Goal: Transaction & Acquisition: Purchase product/service

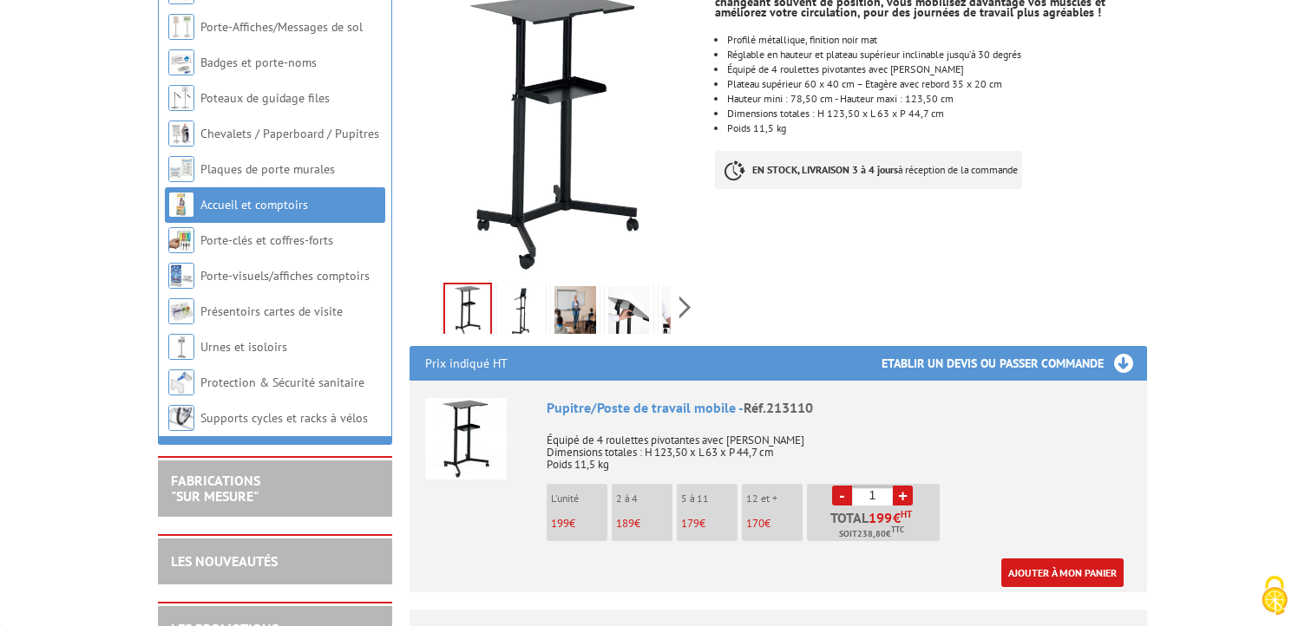
scroll to position [336, 0]
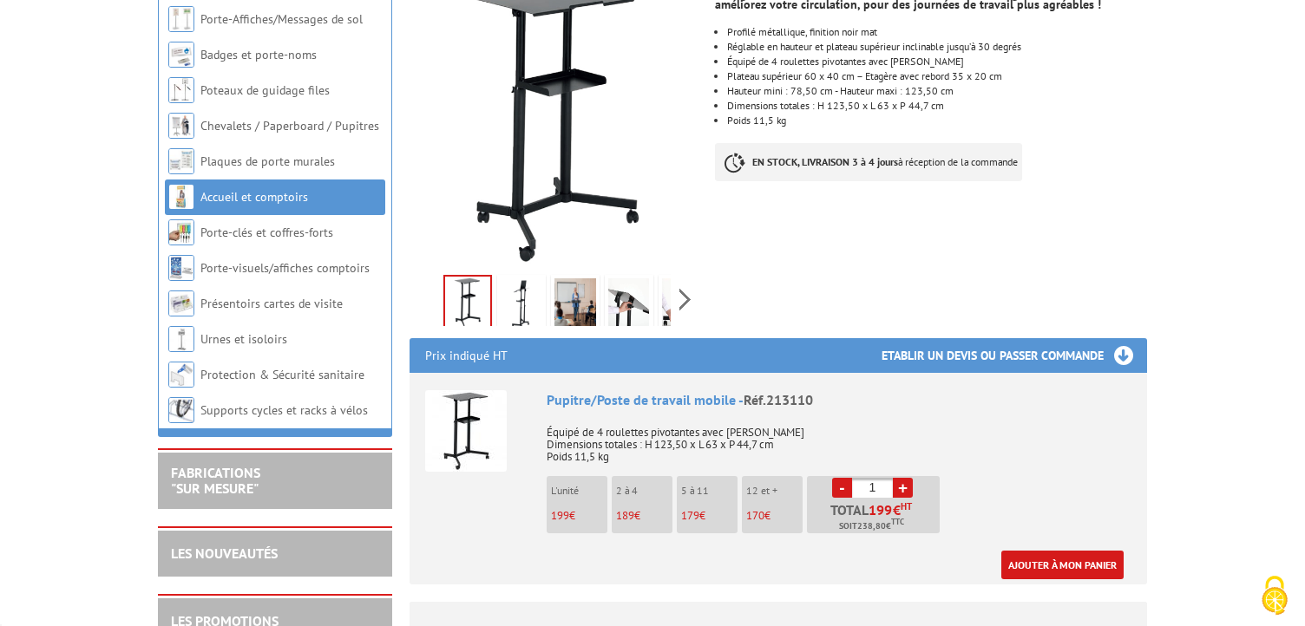
click at [517, 281] on img at bounding box center [522, 305] width 42 height 54
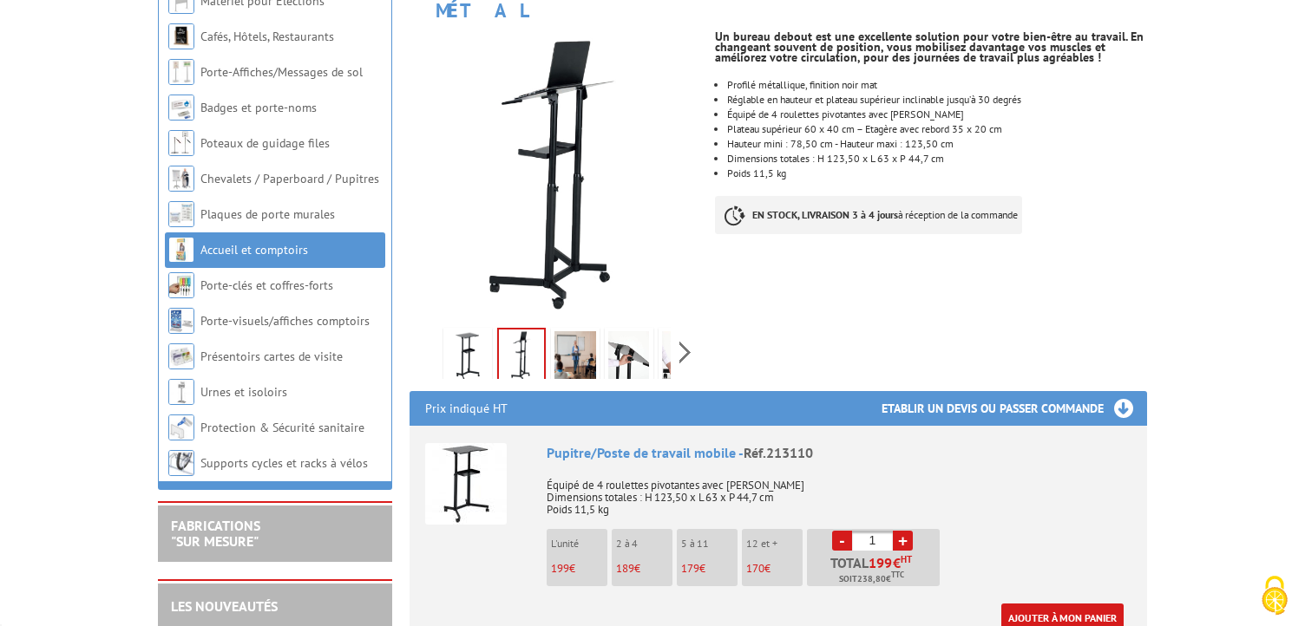
scroll to position [263, 0]
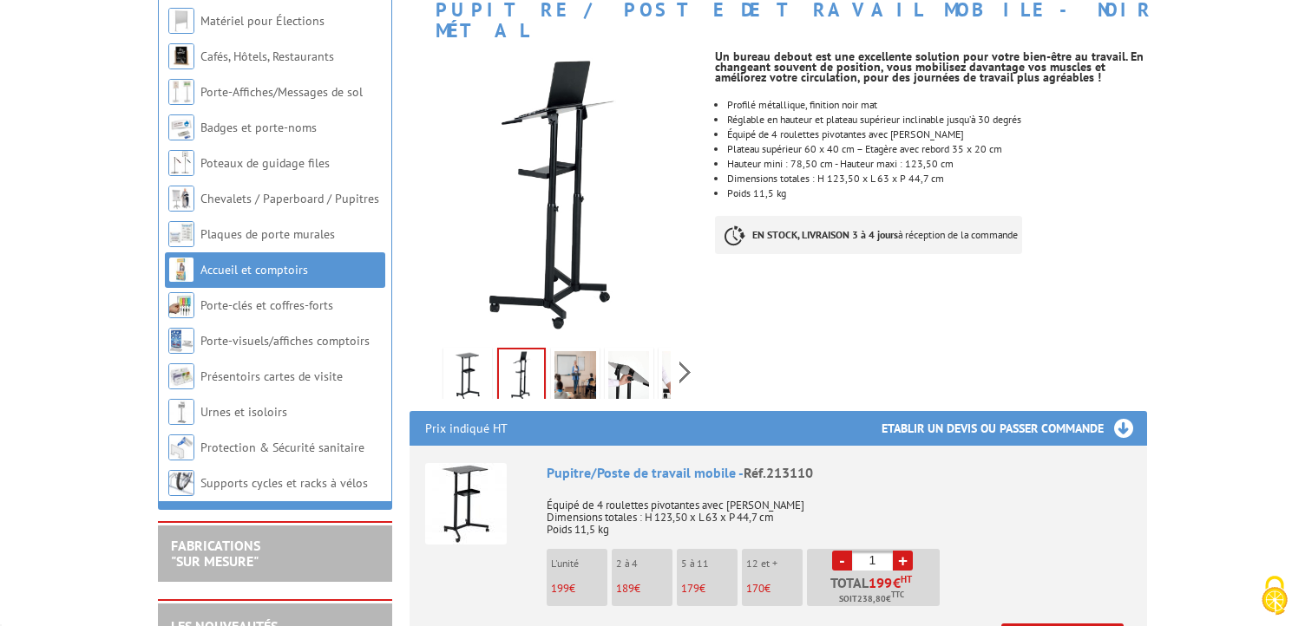
click at [573, 361] on img at bounding box center [575, 378] width 42 height 54
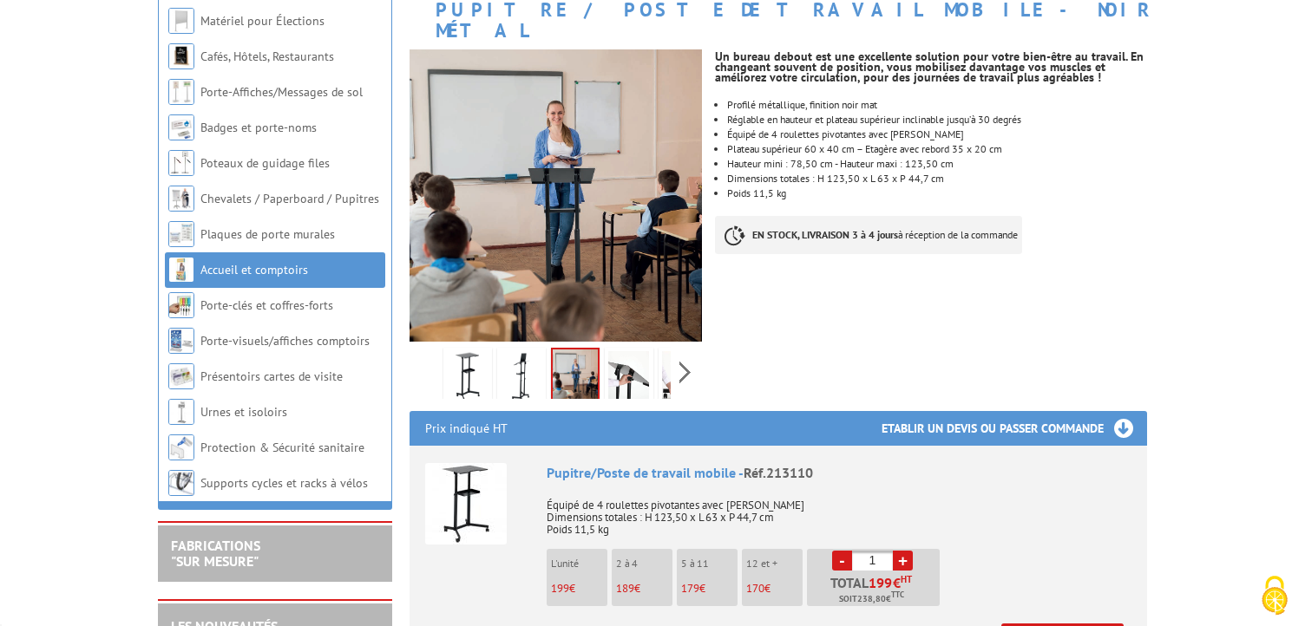
click at [632, 357] on img at bounding box center [629, 378] width 42 height 54
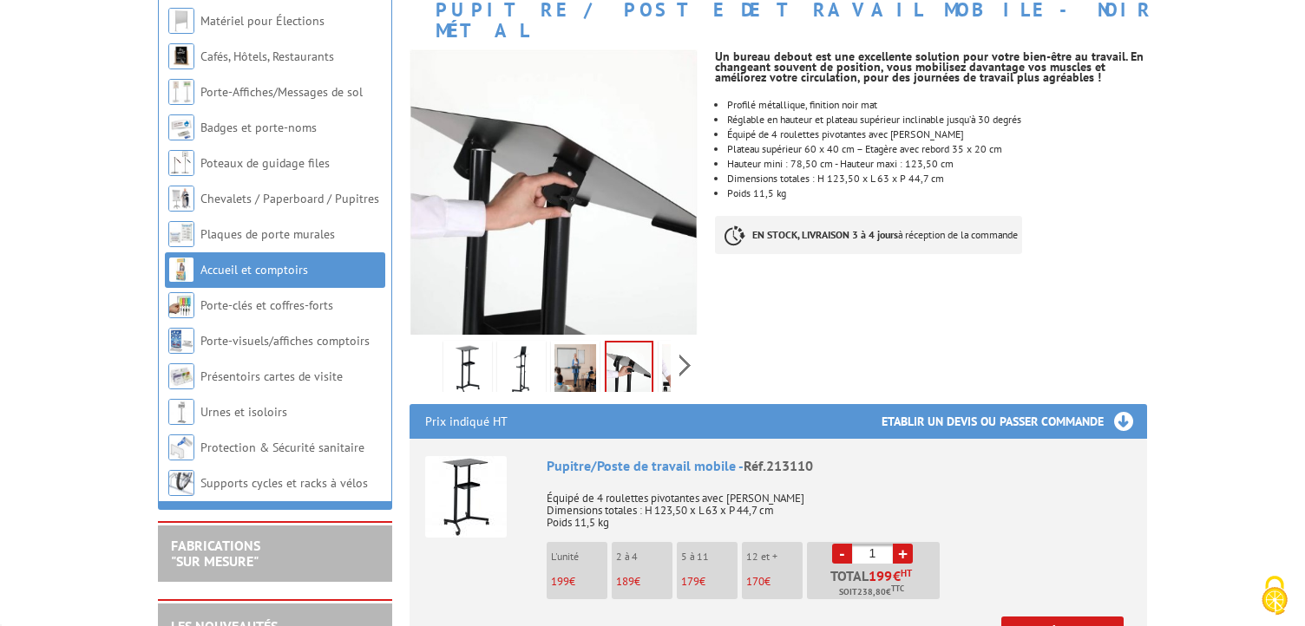
click at [663, 345] on img at bounding box center [683, 371] width 42 height 54
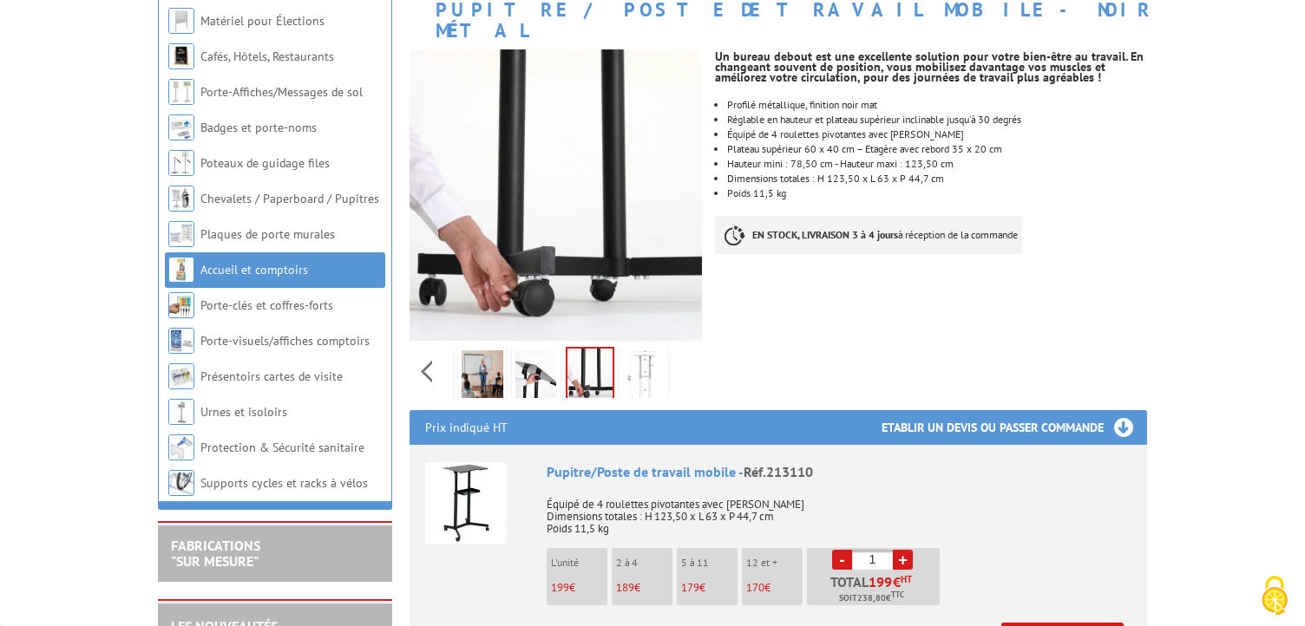
click at [638, 352] on img at bounding box center [644, 377] width 42 height 54
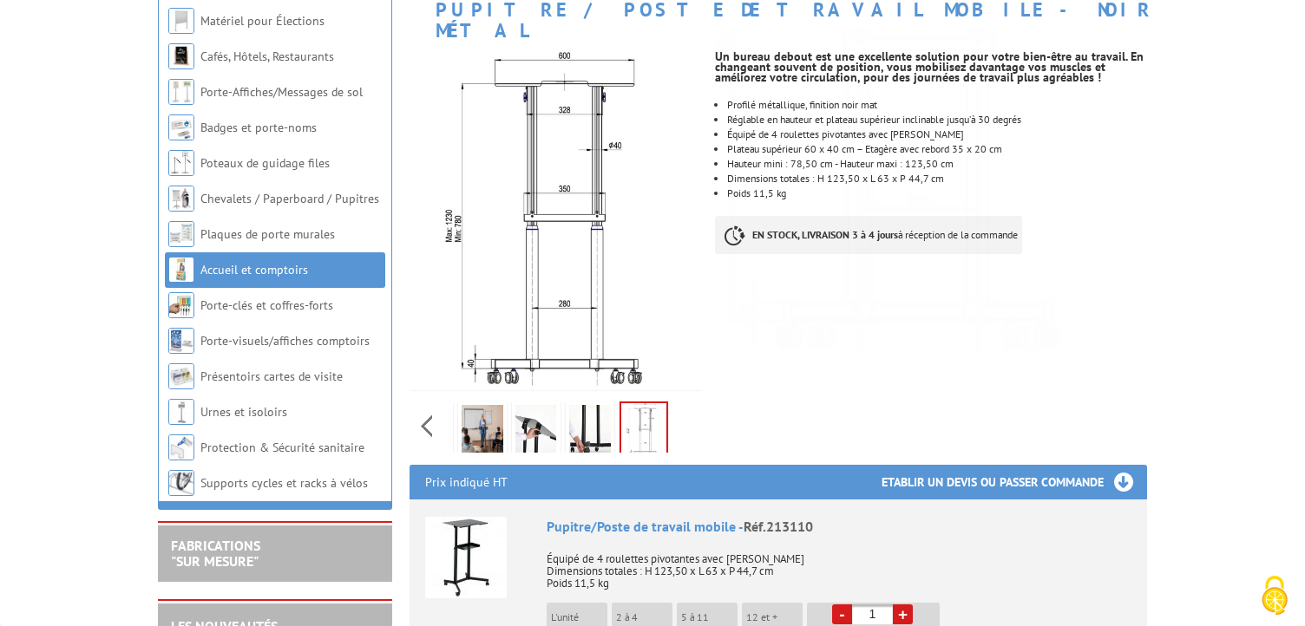
click at [581, 412] on img at bounding box center [590, 432] width 42 height 54
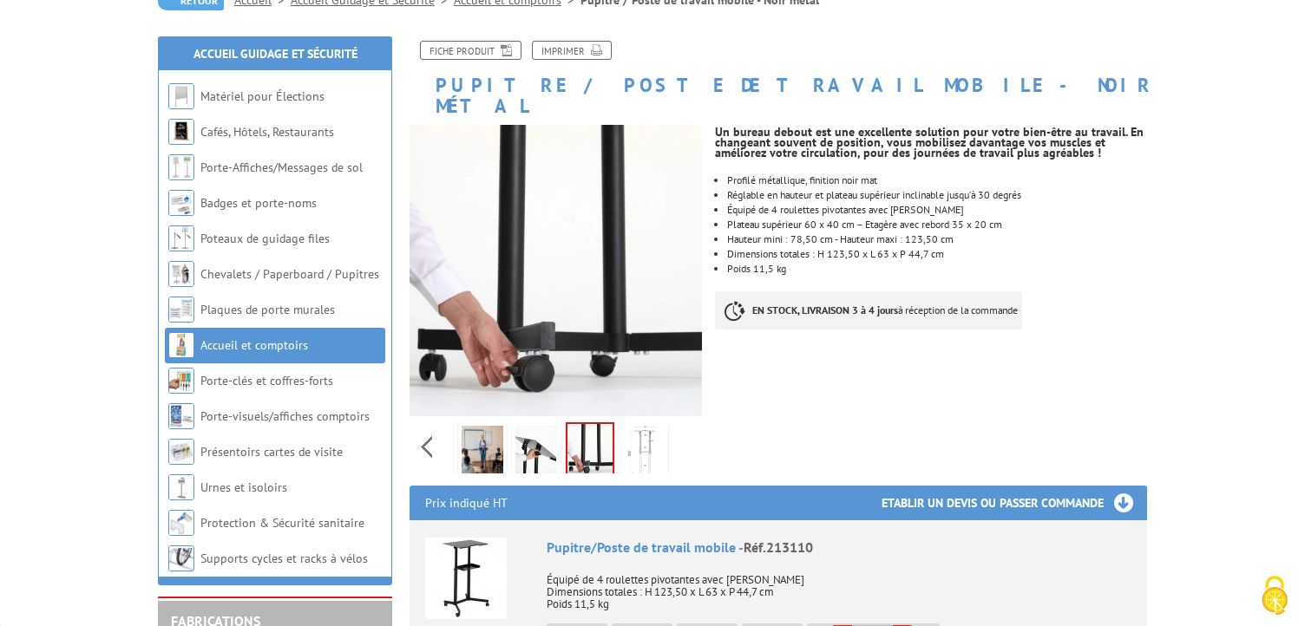
scroll to position [190, 0]
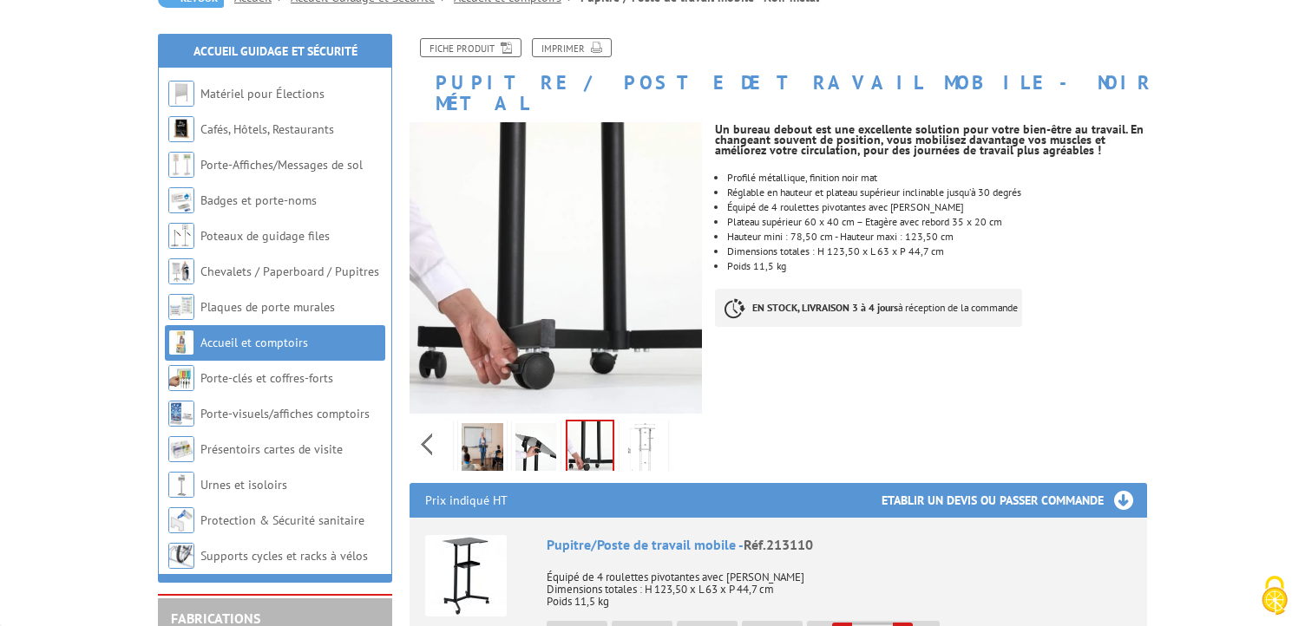
click at [652, 423] on img at bounding box center [644, 450] width 42 height 54
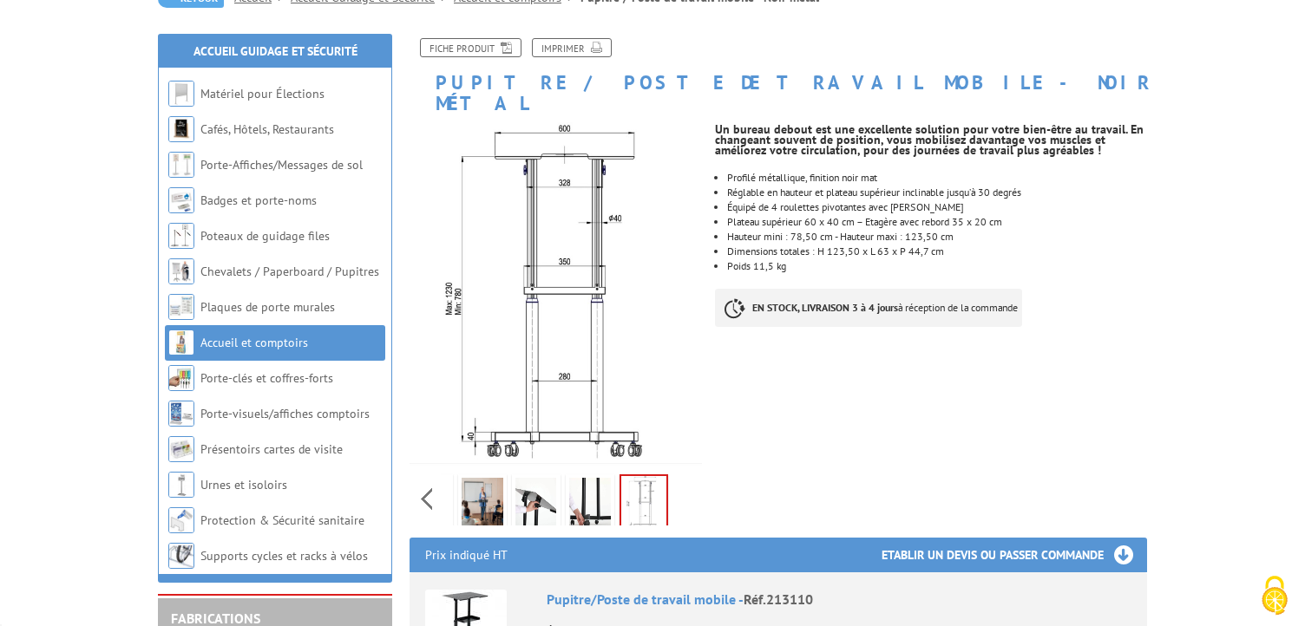
click at [590, 482] on img at bounding box center [590, 505] width 42 height 54
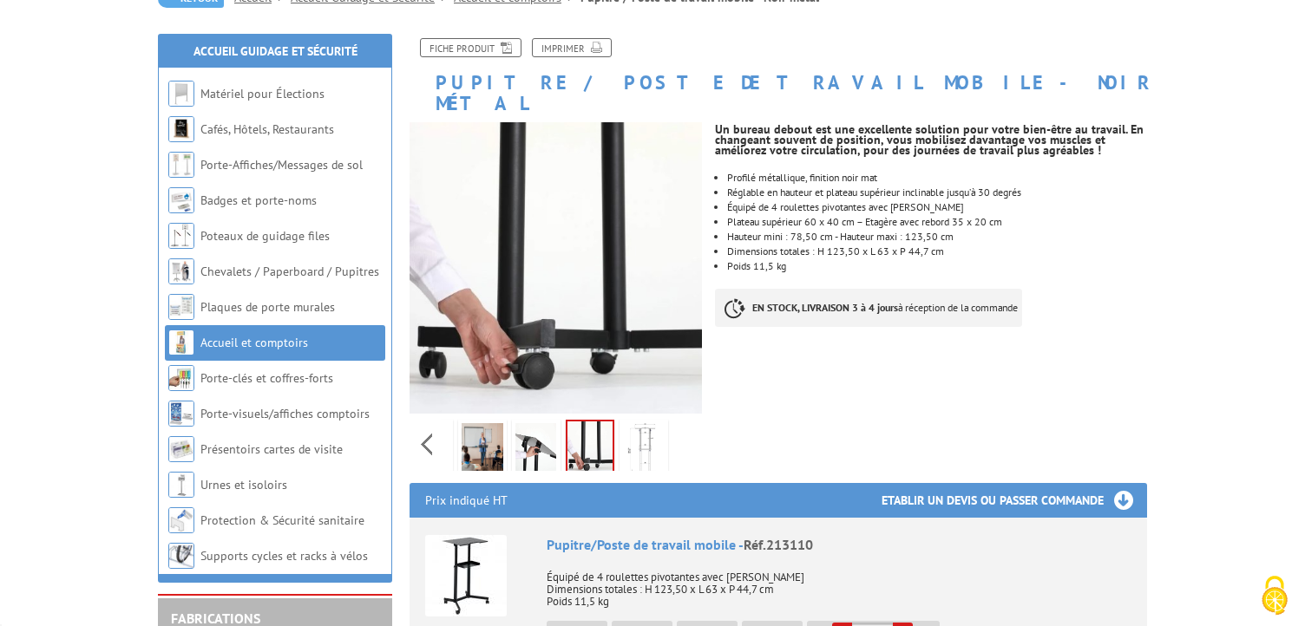
click at [531, 424] on img at bounding box center [536, 450] width 42 height 54
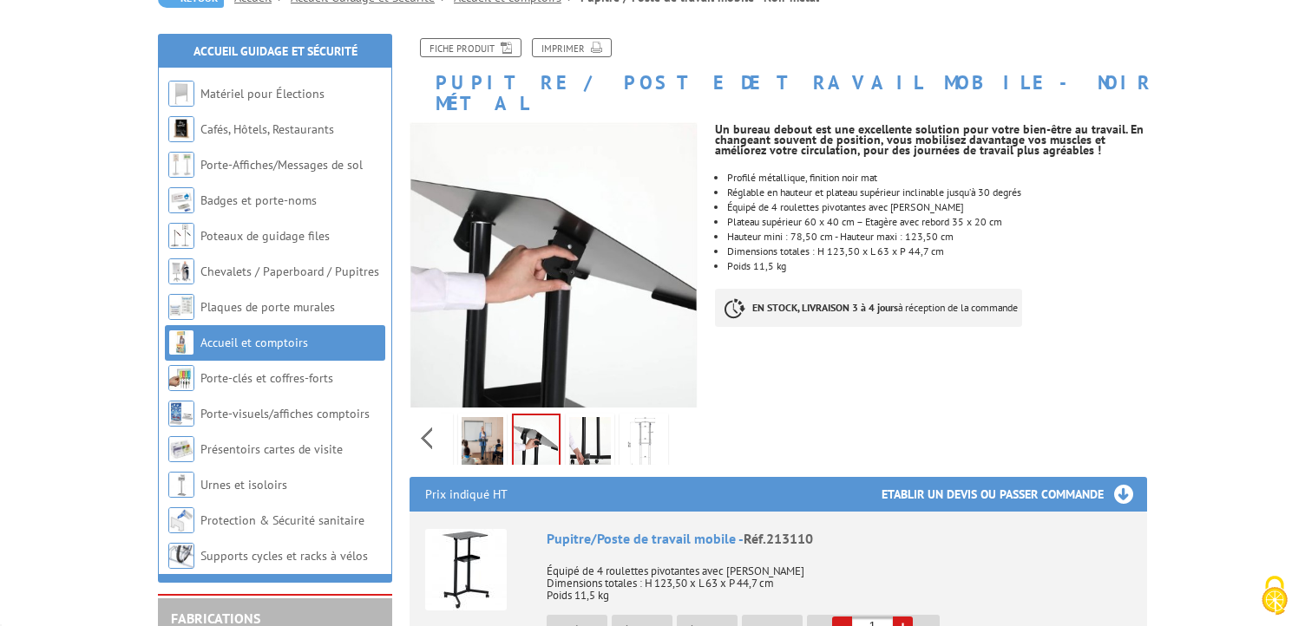
click at [486, 417] on img at bounding box center [483, 444] width 42 height 54
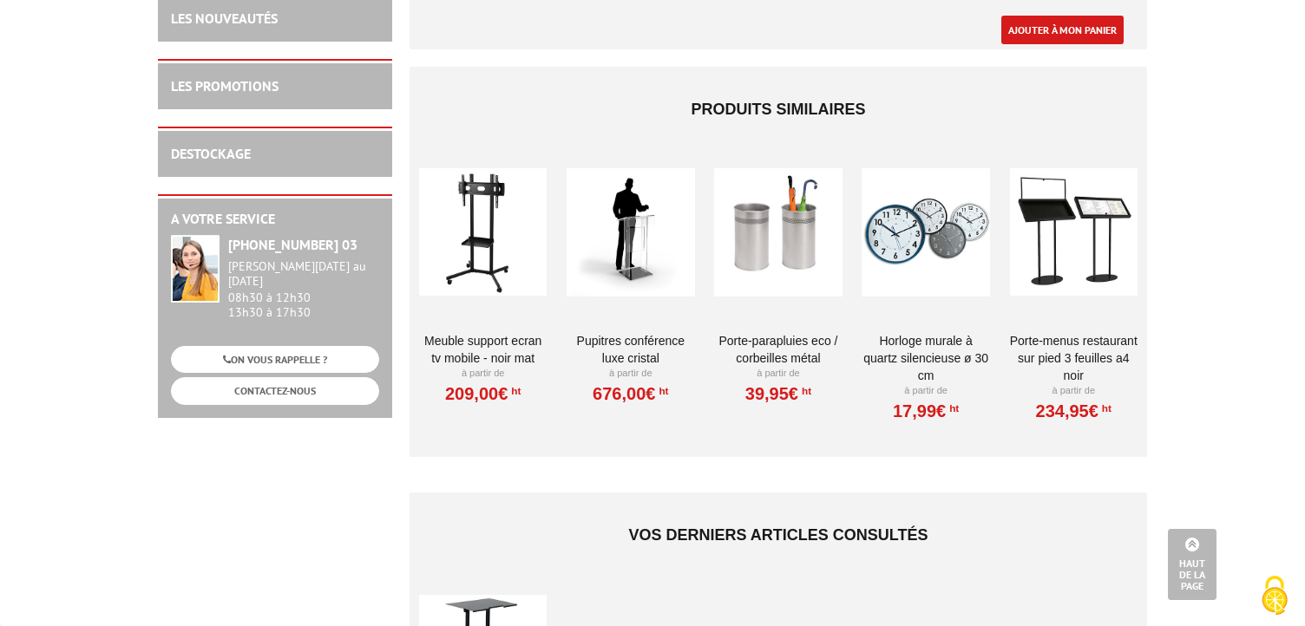
scroll to position [874, 0]
